Goal: Task Accomplishment & Management: Manage account settings

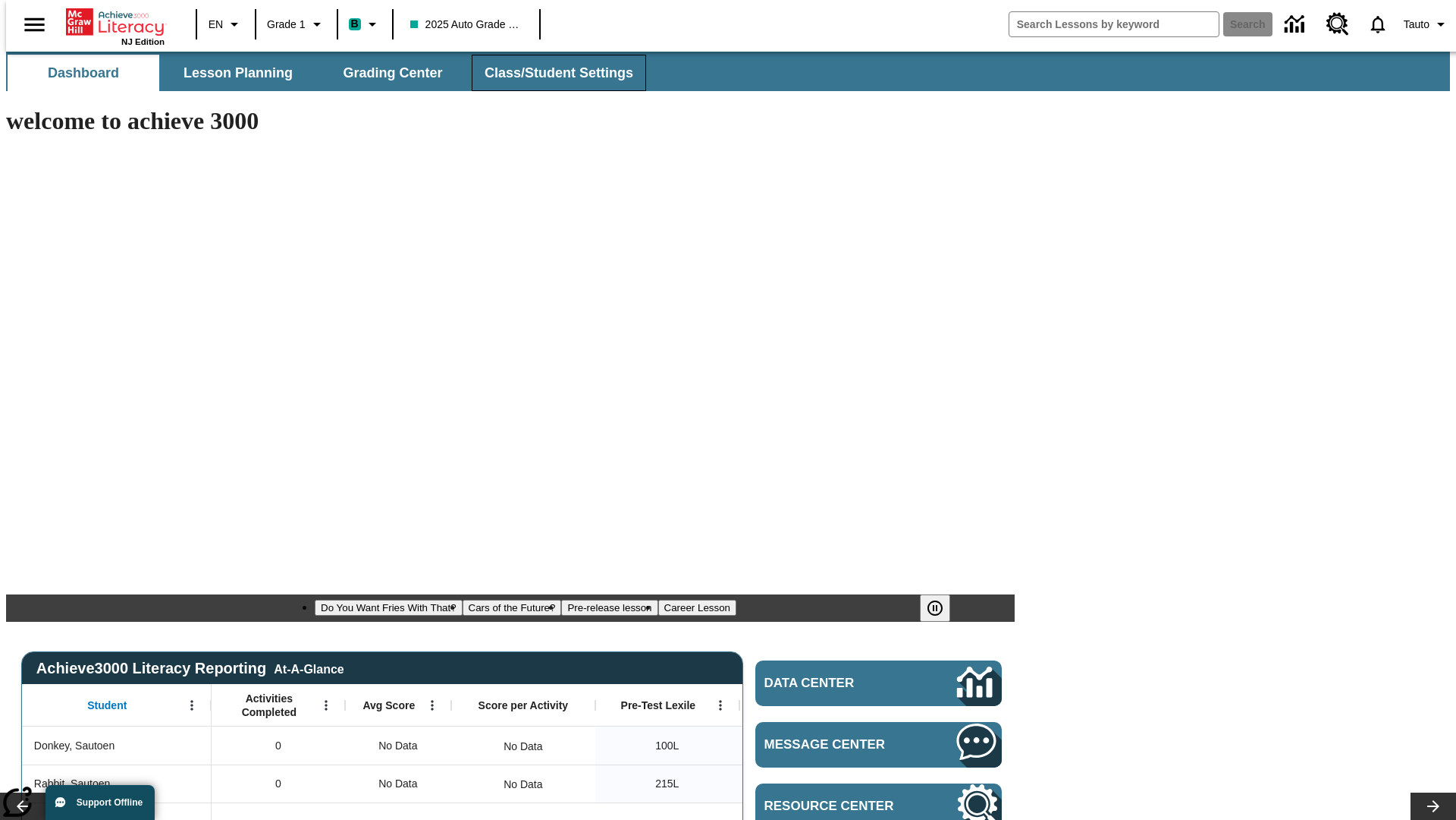
click at [550, 73] on span "Class/Student Settings" at bounding box center [559, 73] width 148 height 18
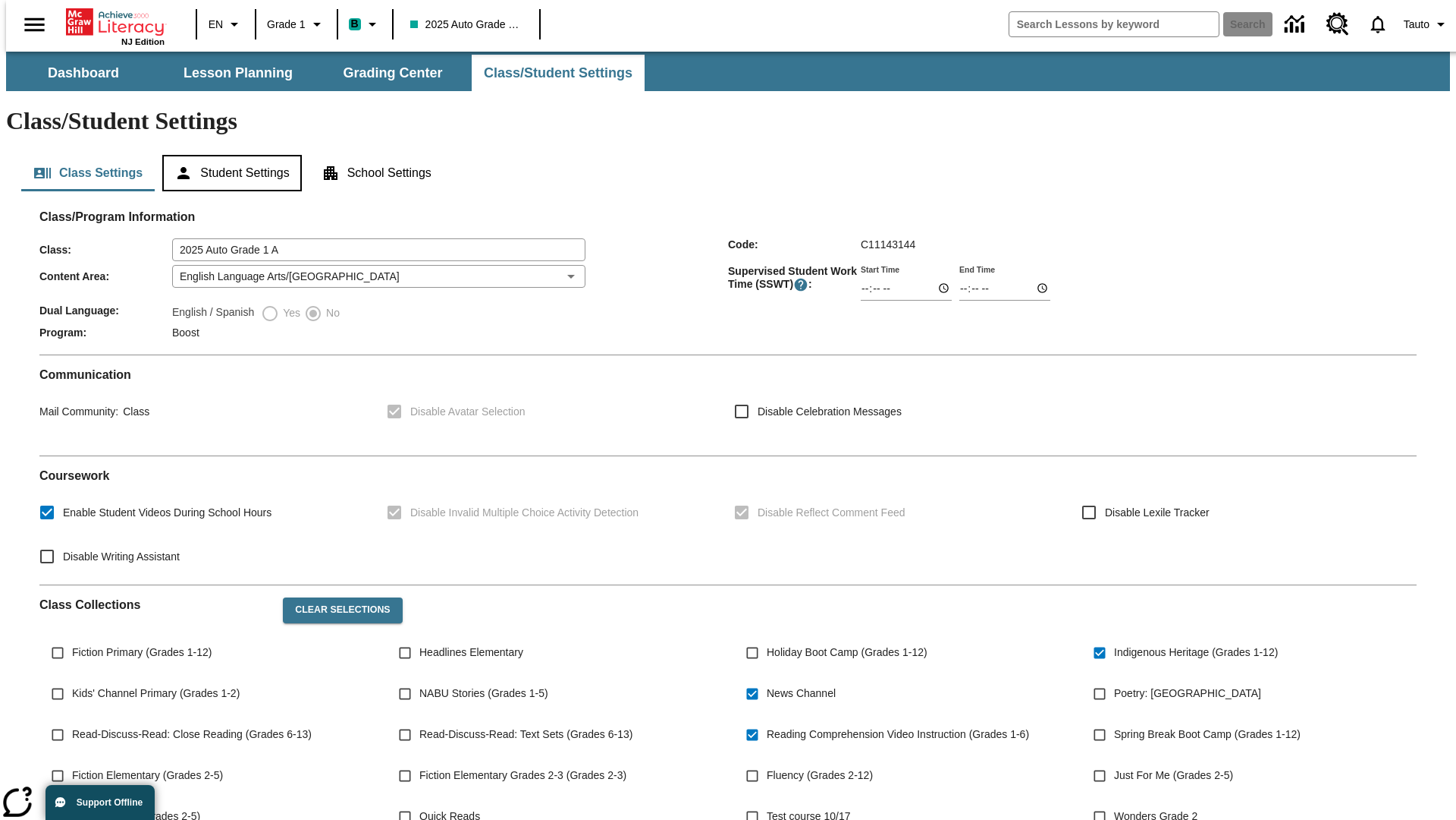
click at [229, 154] on button "Student Settings" at bounding box center [232, 172] width 139 height 37
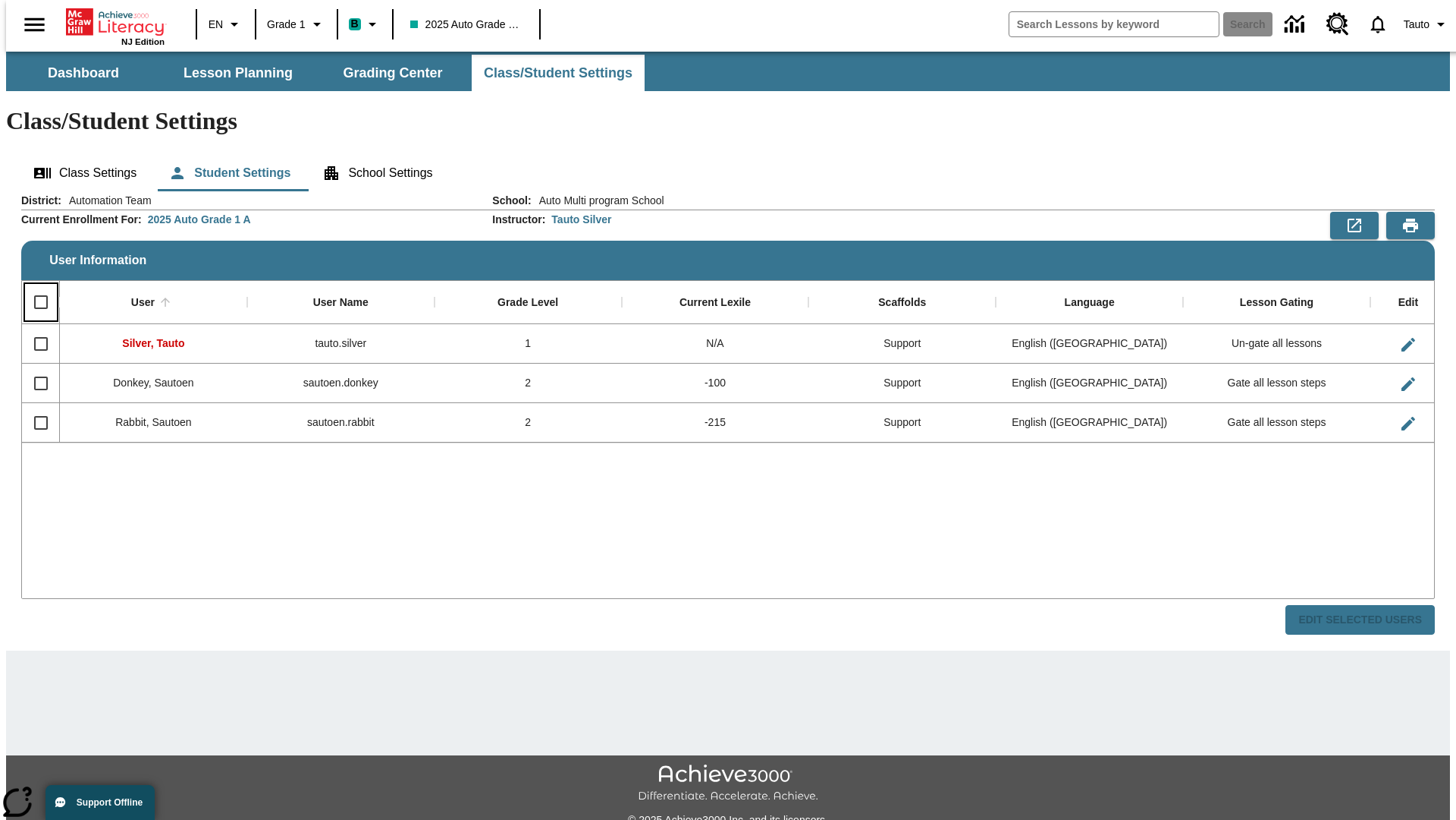
click at [34, 286] on input "Select all rows" at bounding box center [41, 302] width 32 height 32
checkbox input "true"
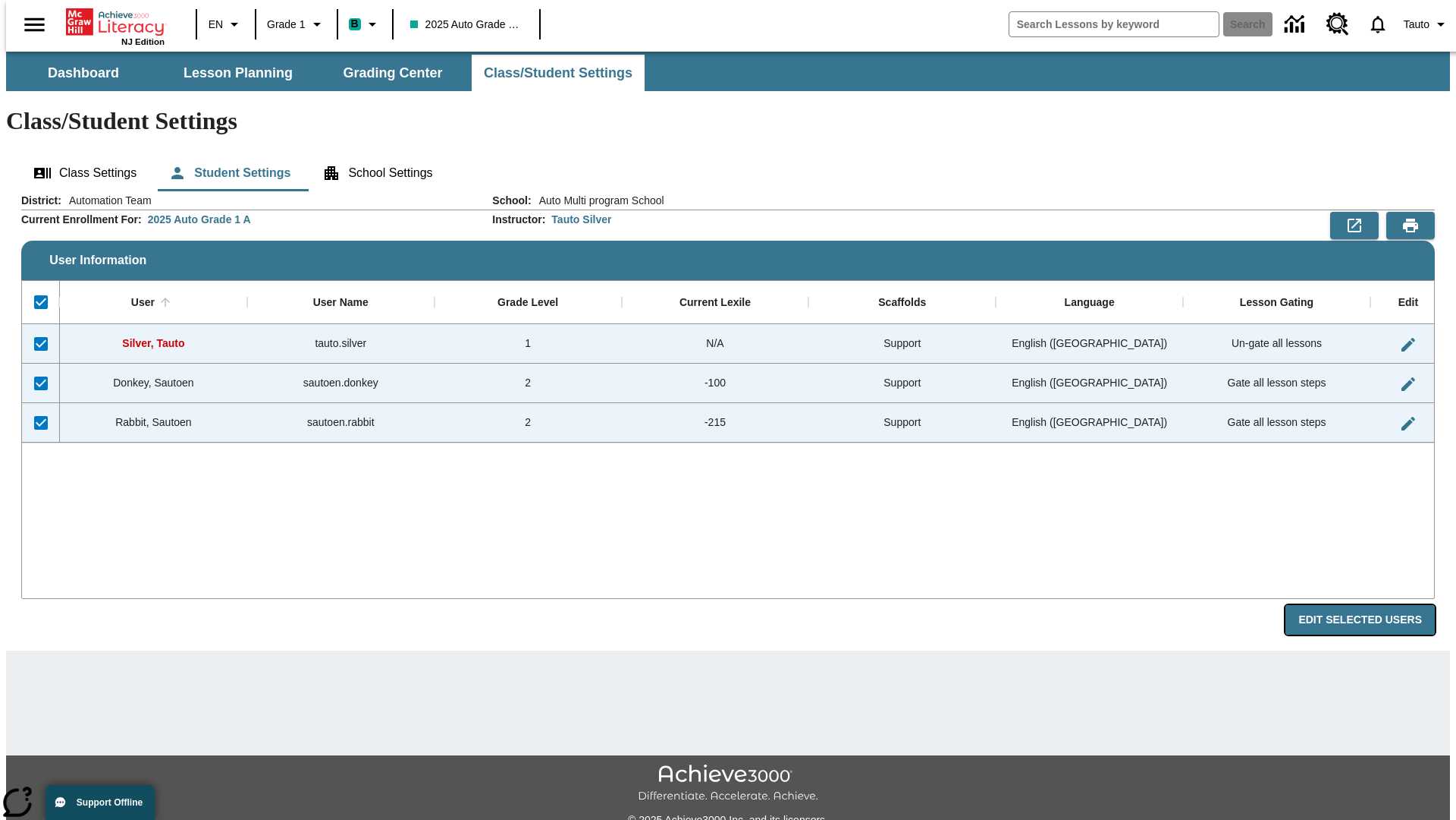
click at [1372, 605] on button "Edit Selected Users" at bounding box center [1360, 620] width 149 height 30
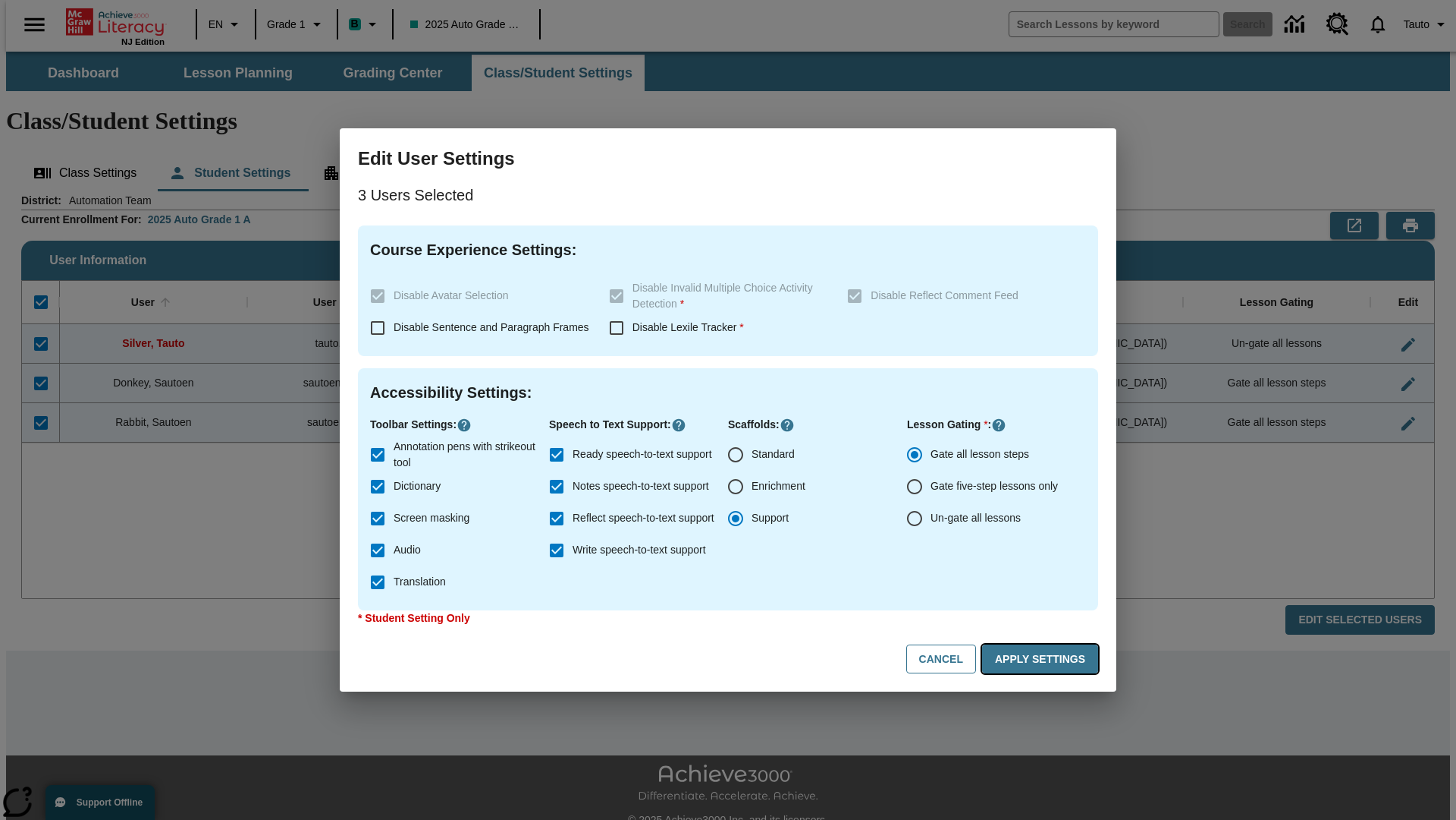
click at [1043, 659] on button "Apply Settings" at bounding box center [1039, 660] width 116 height 30
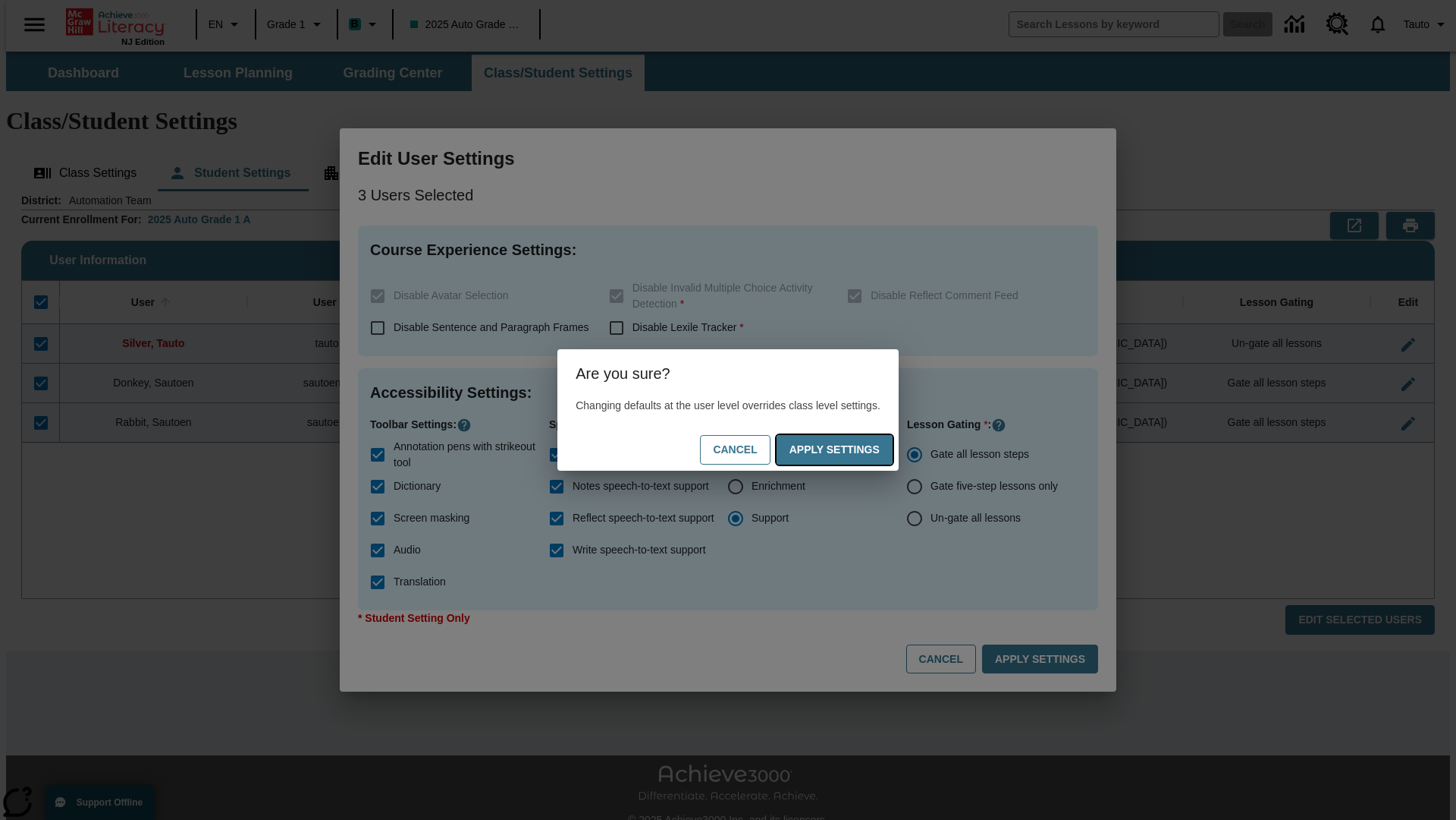
click at [849, 450] on button "Apply Settings" at bounding box center [834, 450] width 116 height 30
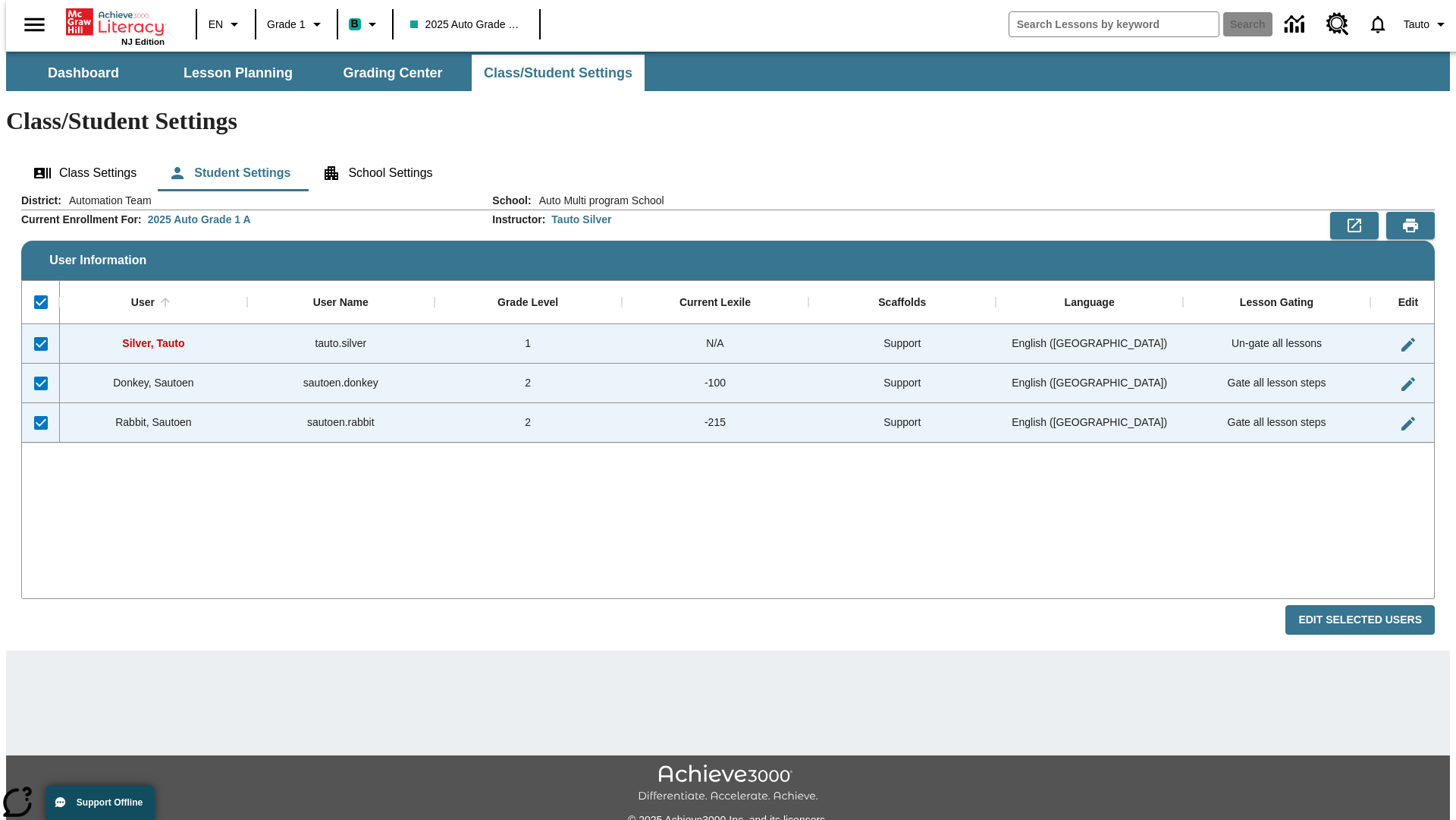
checkbox input "false"
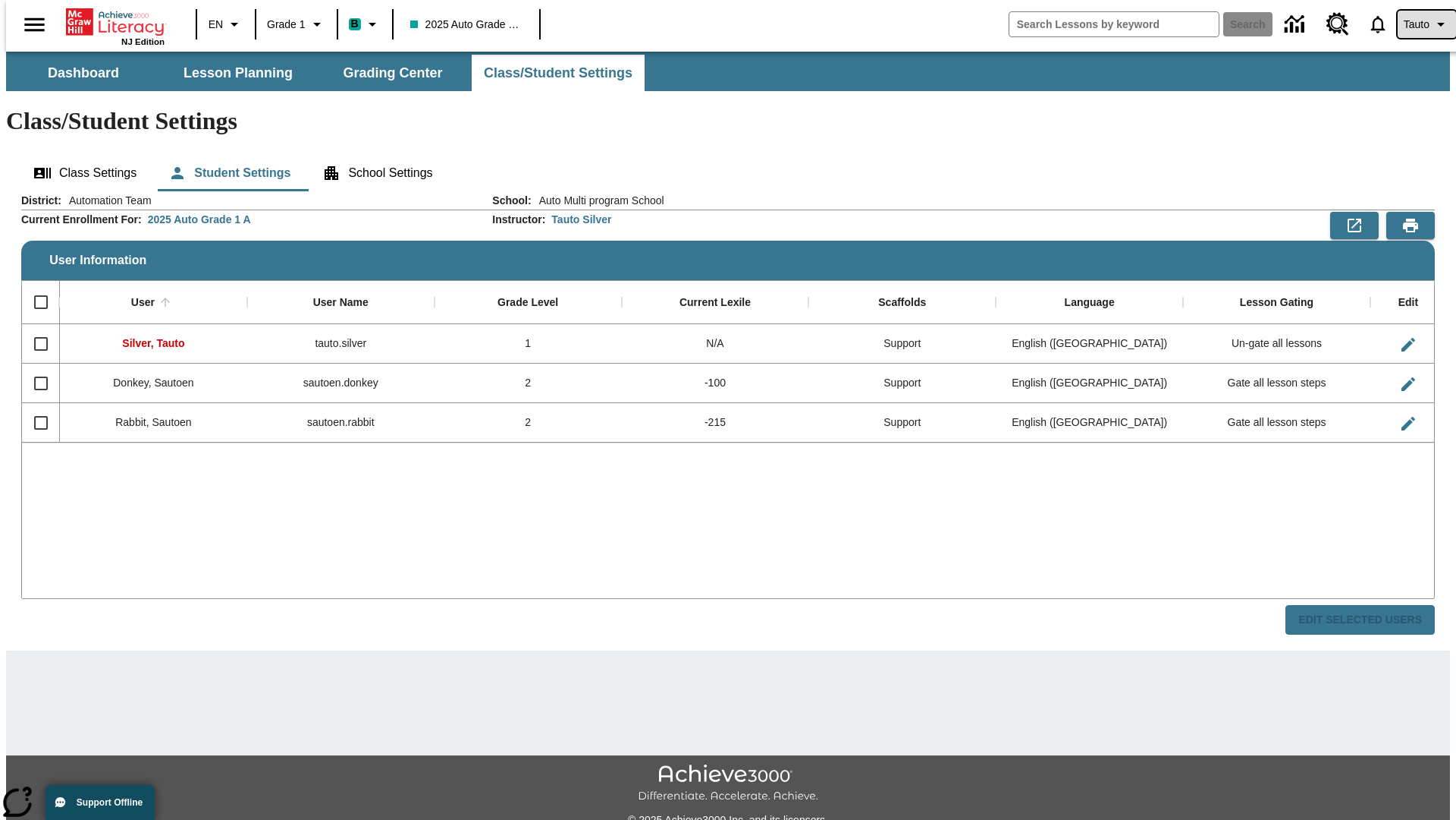
click at [1419, 25] on span "Tauto" at bounding box center [1417, 25] width 26 height 16
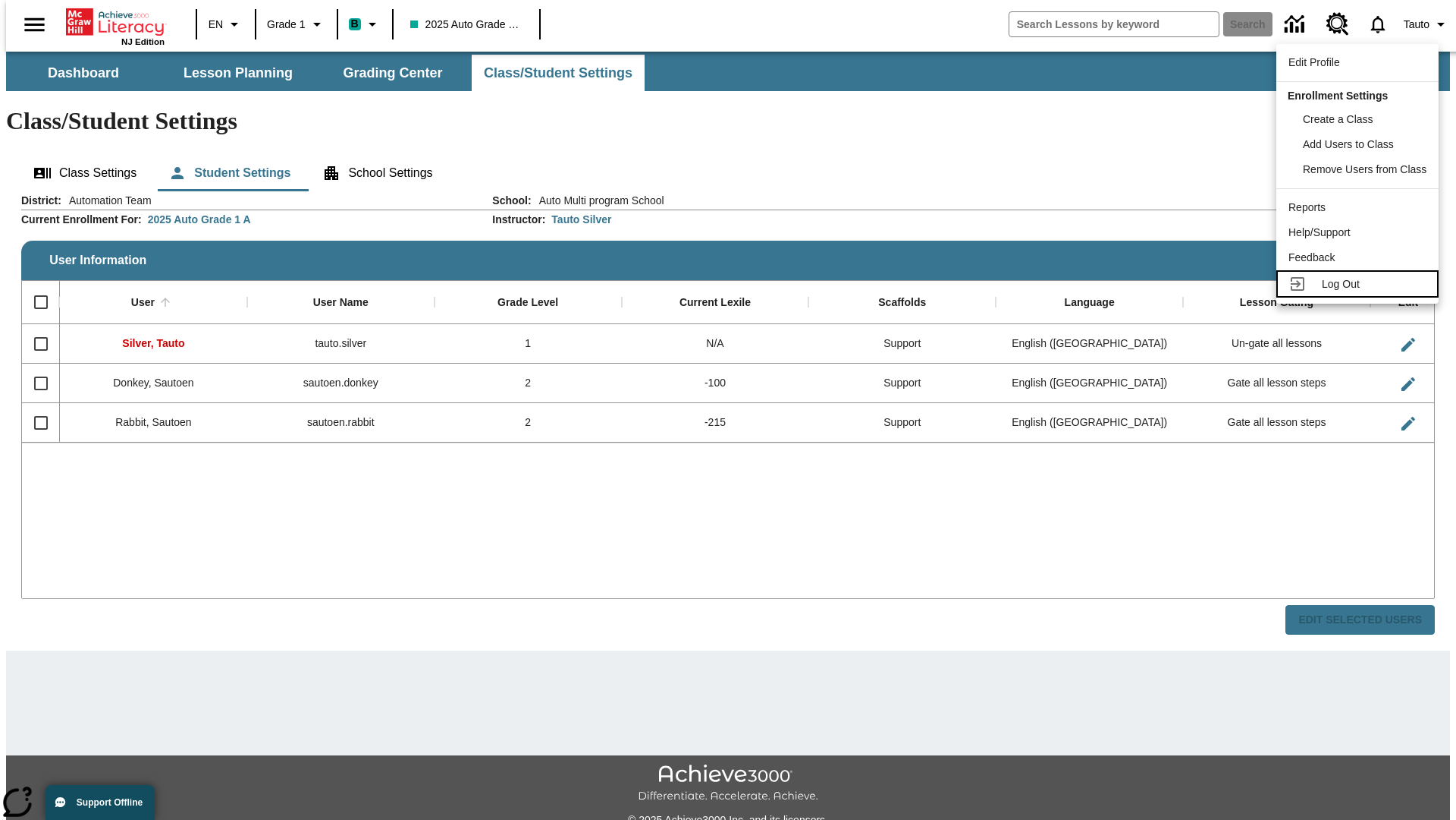
click at [1360, 284] on span "Log Out" at bounding box center [1341, 284] width 38 height 12
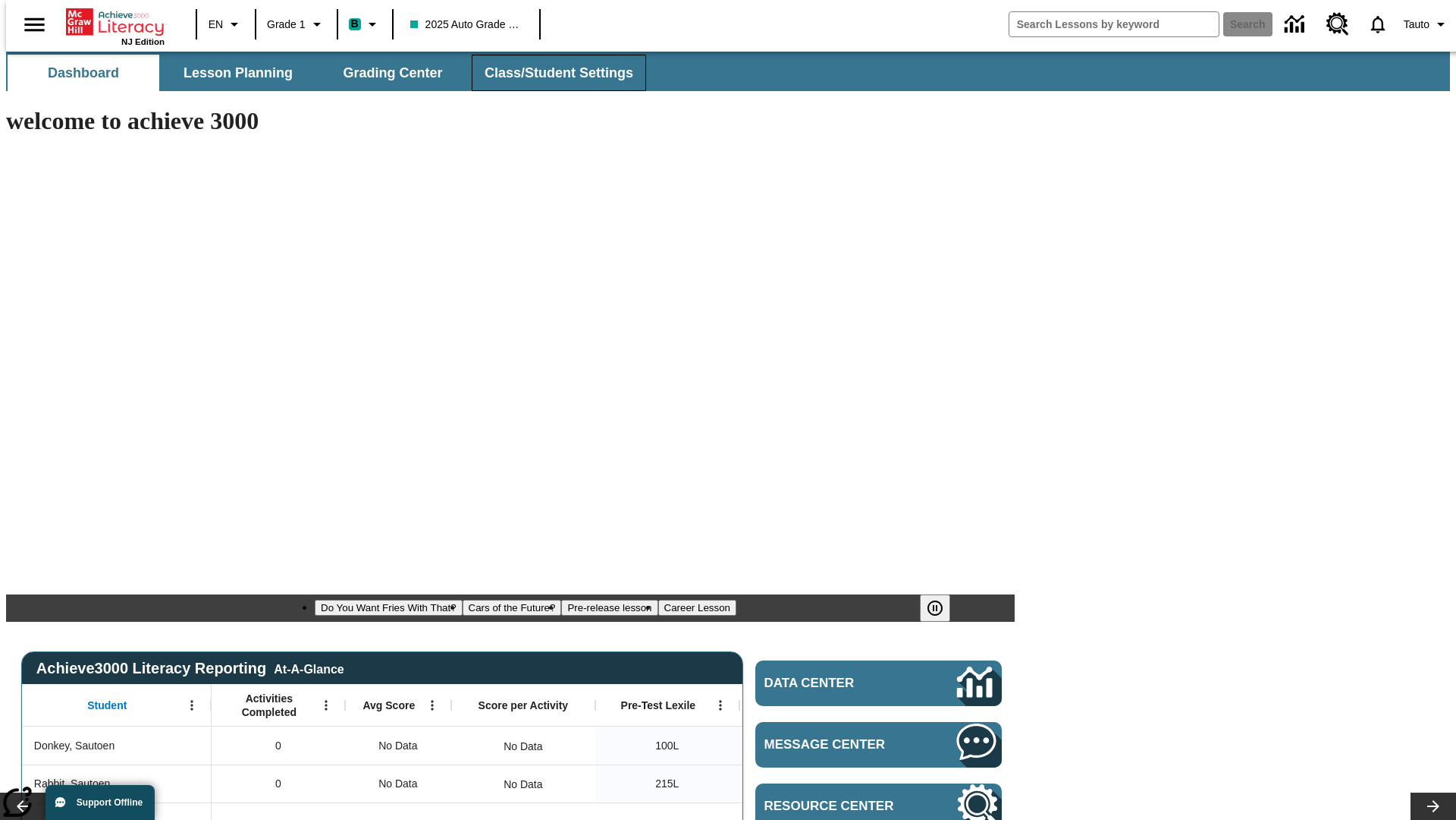
click at [550, 73] on span "Class/Student Settings" at bounding box center [559, 73] width 148 height 18
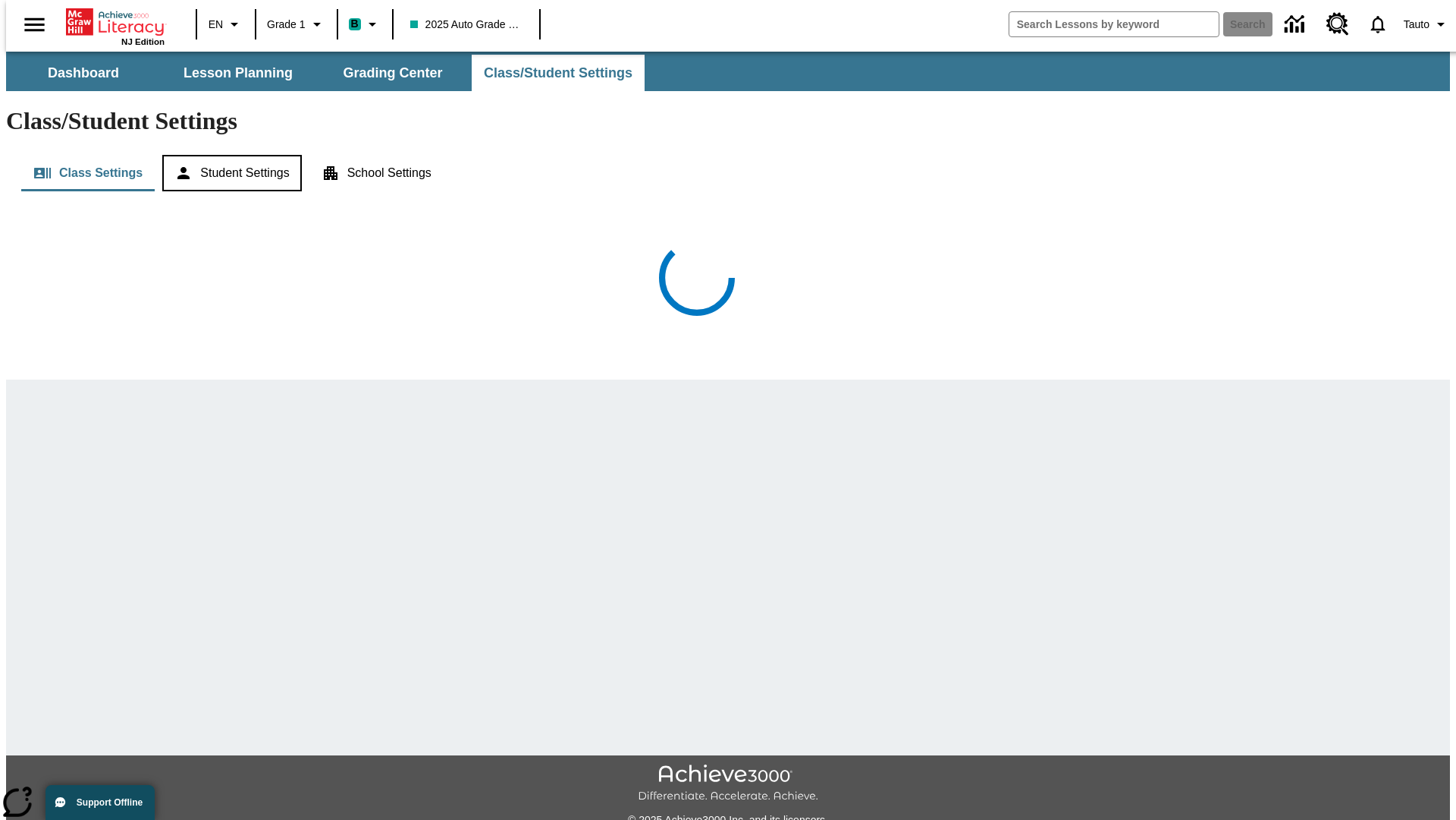
click at [229, 154] on button "Student Settings" at bounding box center [232, 172] width 139 height 37
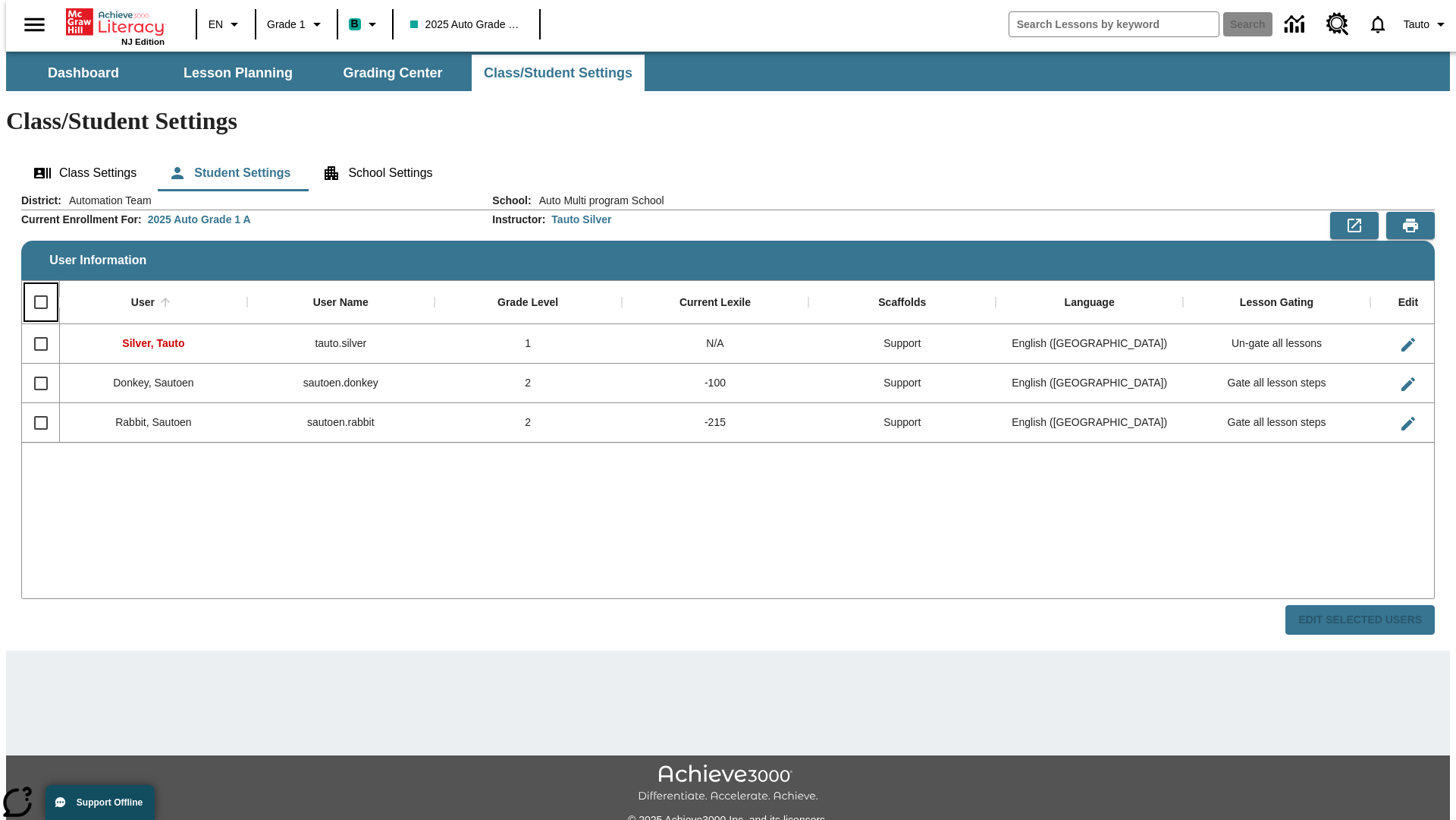
click at [34, 286] on input "Select all rows" at bounding box center [41, 302] width 32 height 32
checkbox input "true"
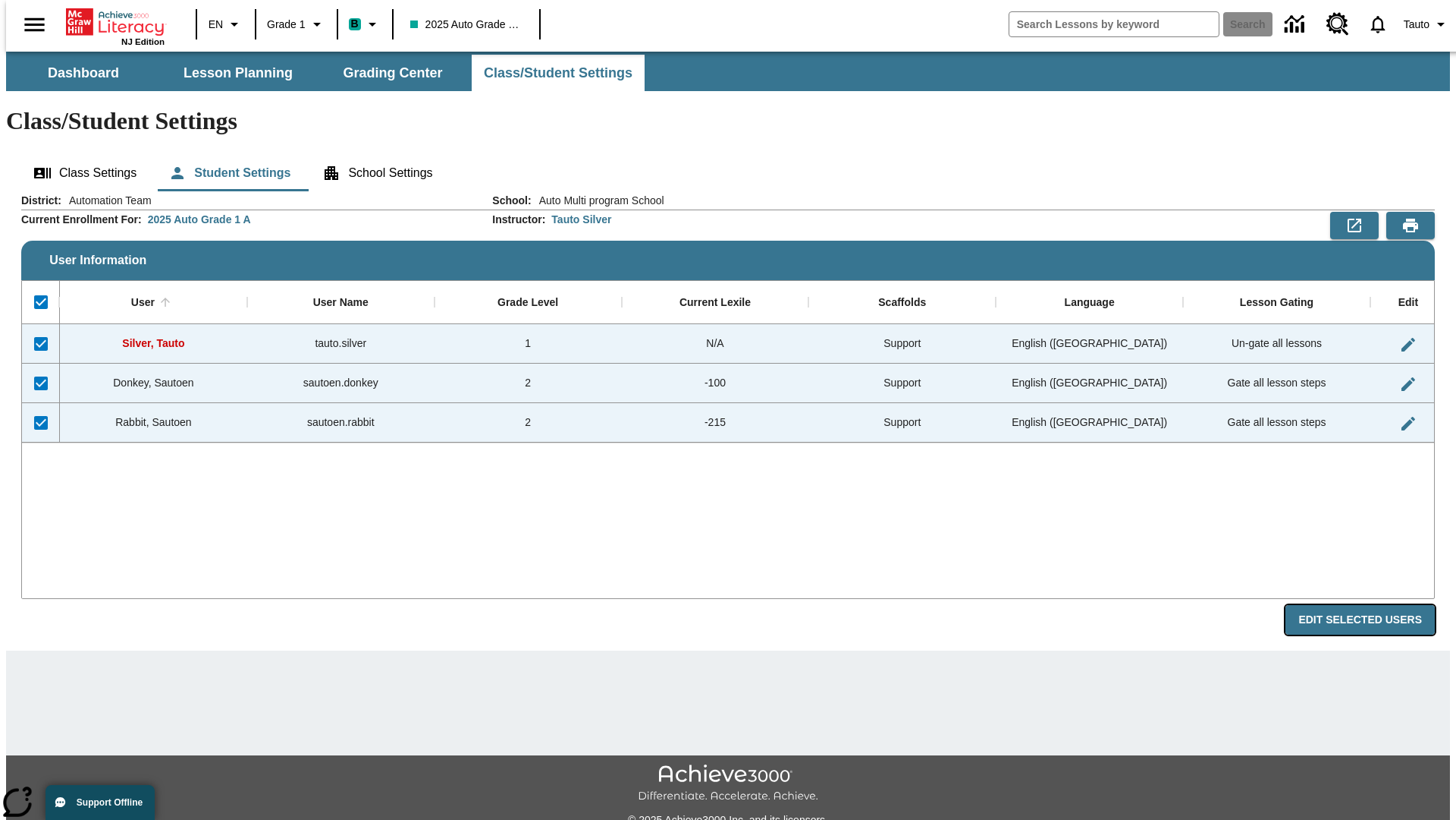
click at [1372, 605] on button "Edit Selected Users" at bounding box center [1360, 620] width 149 height 30
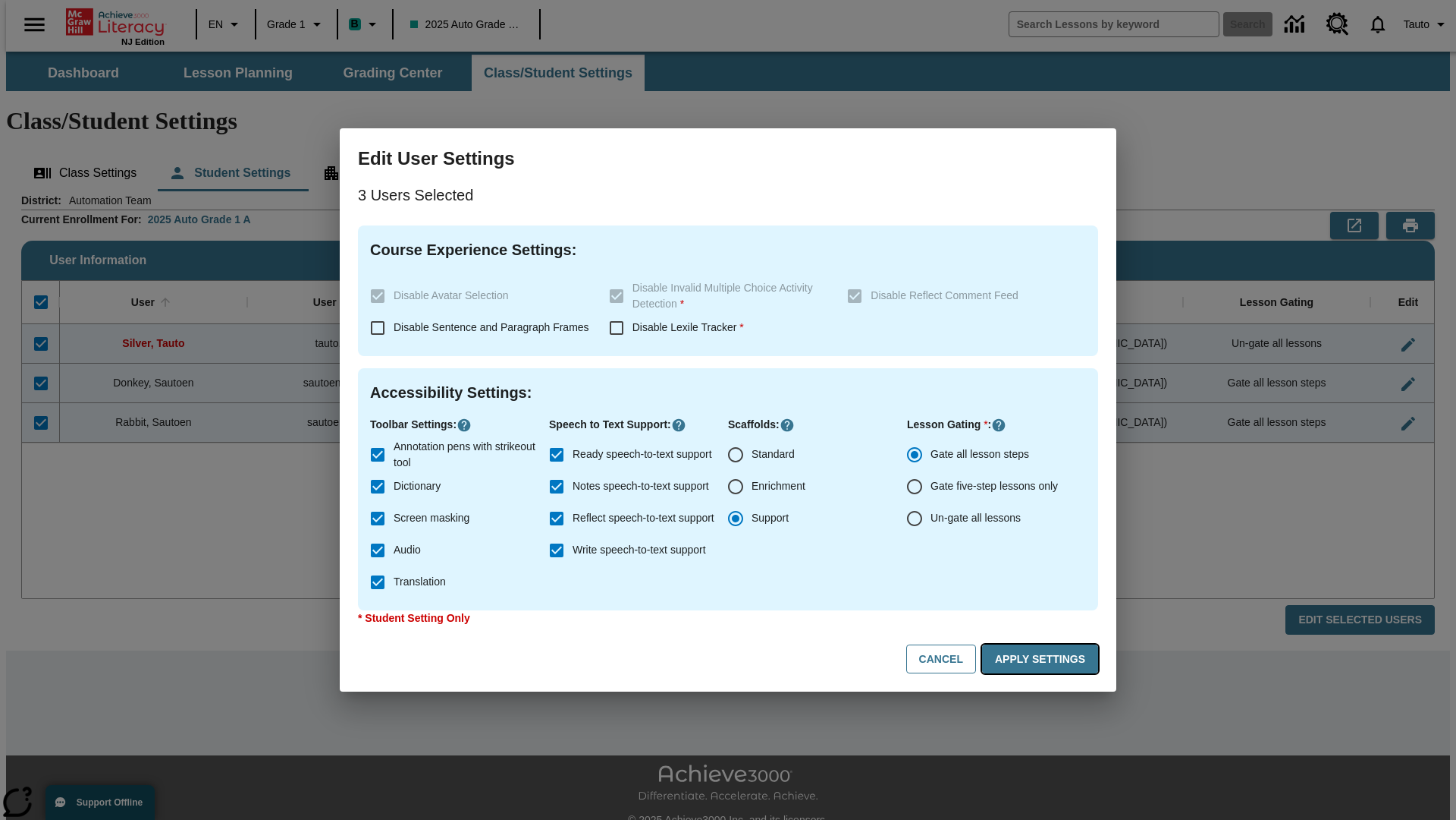
click at [1043, 659] on button "Apply Settings" at bounding box center [1039, 660] width 116 height 30
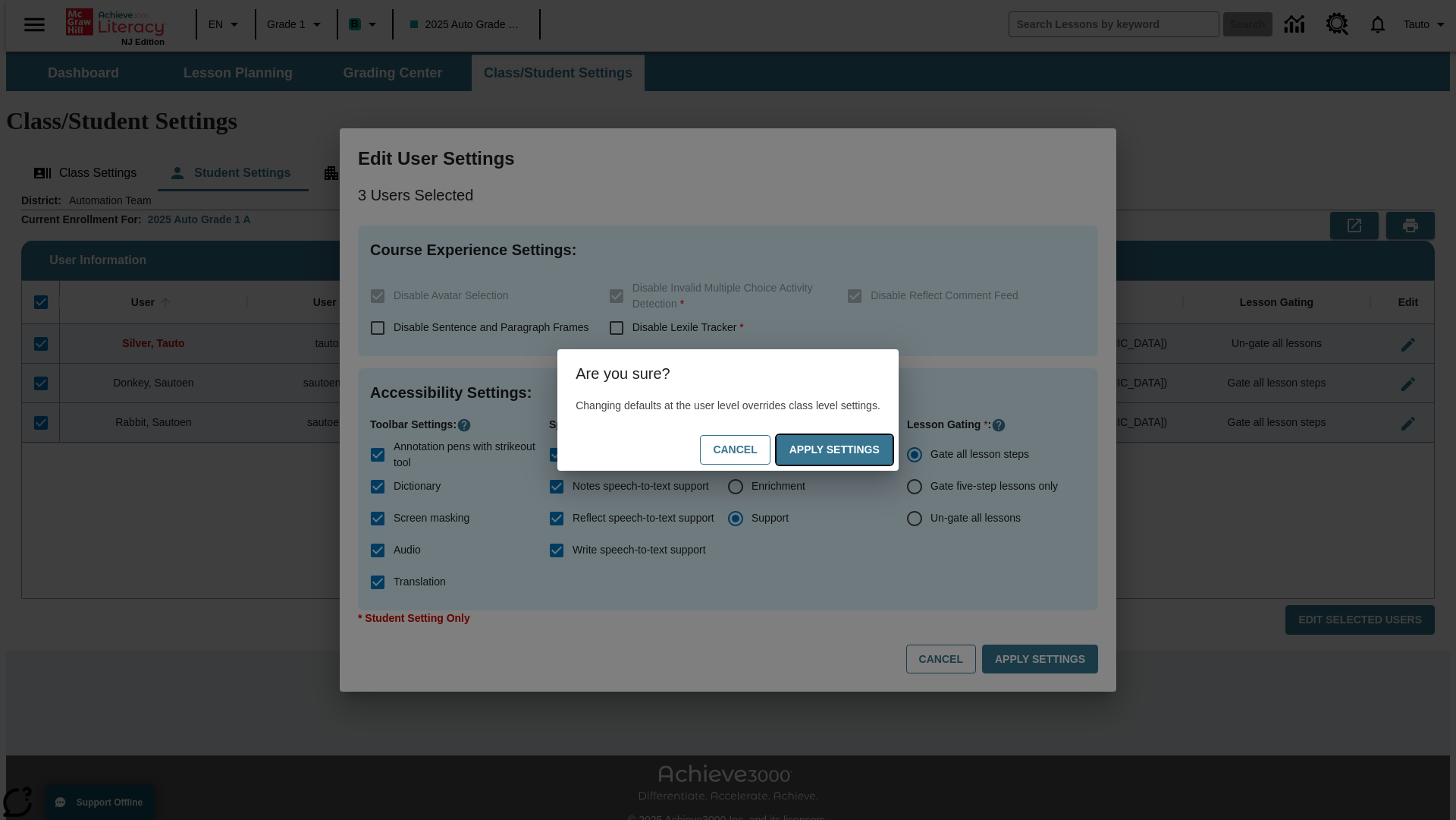
click at [849, 450] on button "Apply Settings" at bounding box center [834, 450] width 116 height 30
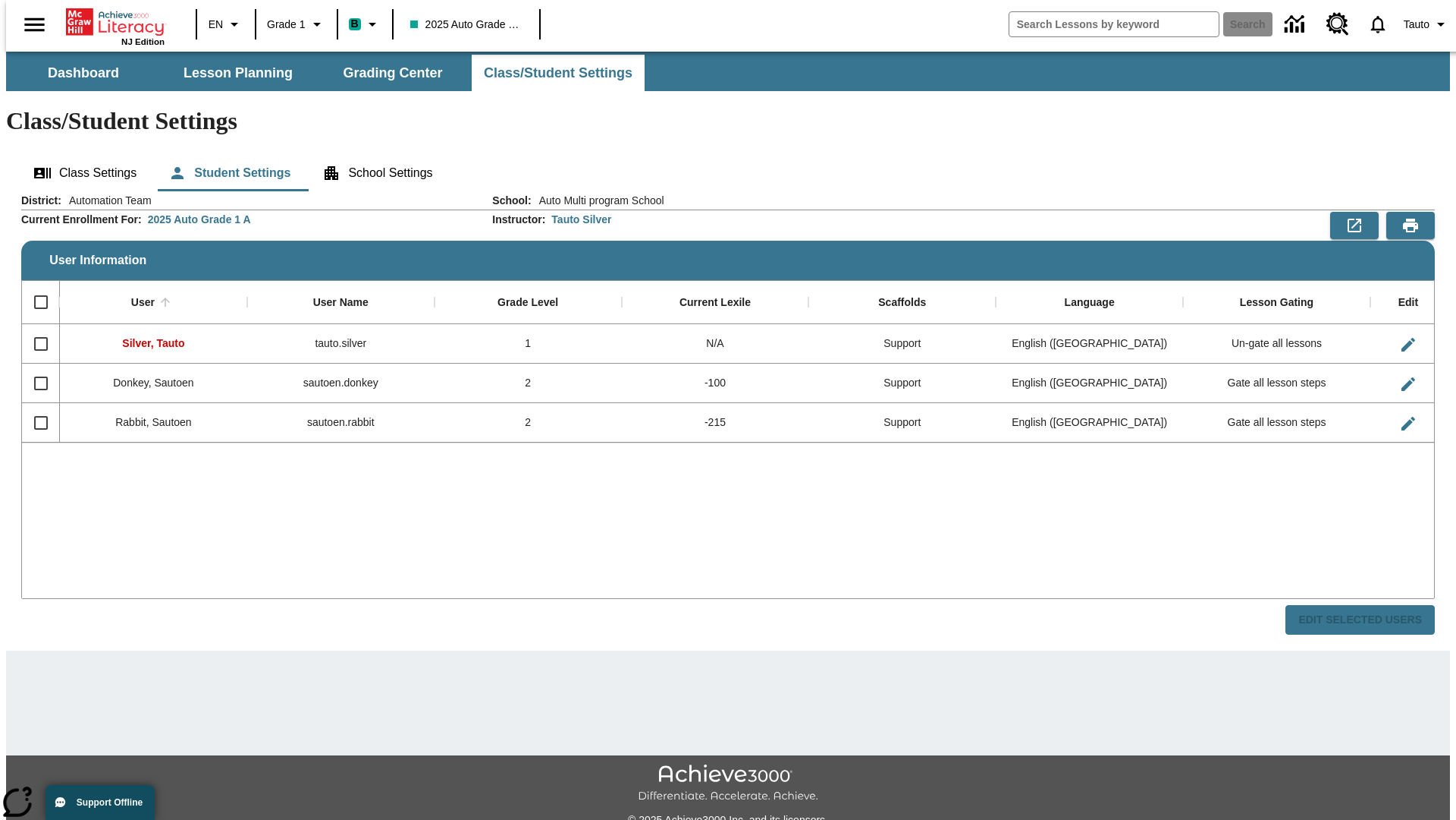
checkbox input "false"
click at [1419, 25] on span "Tauto" at bounding box center [1417, 25] width 26 height 16
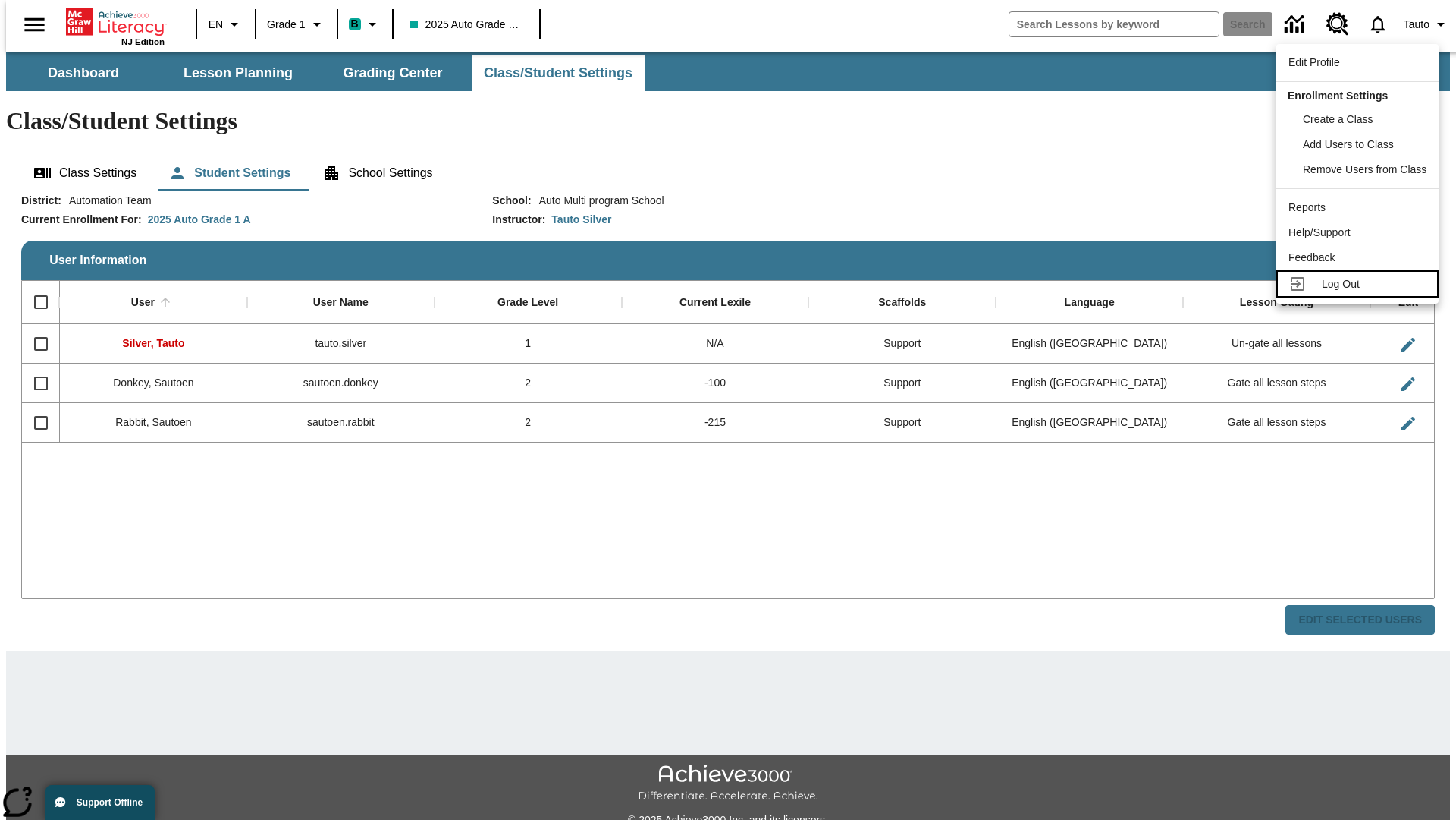
click at [1360, 284] on span "Log Out" at bounding box center [1341, 284] width 38 height 12
